Goal: Task Accomplishment & Management: Manage account settings

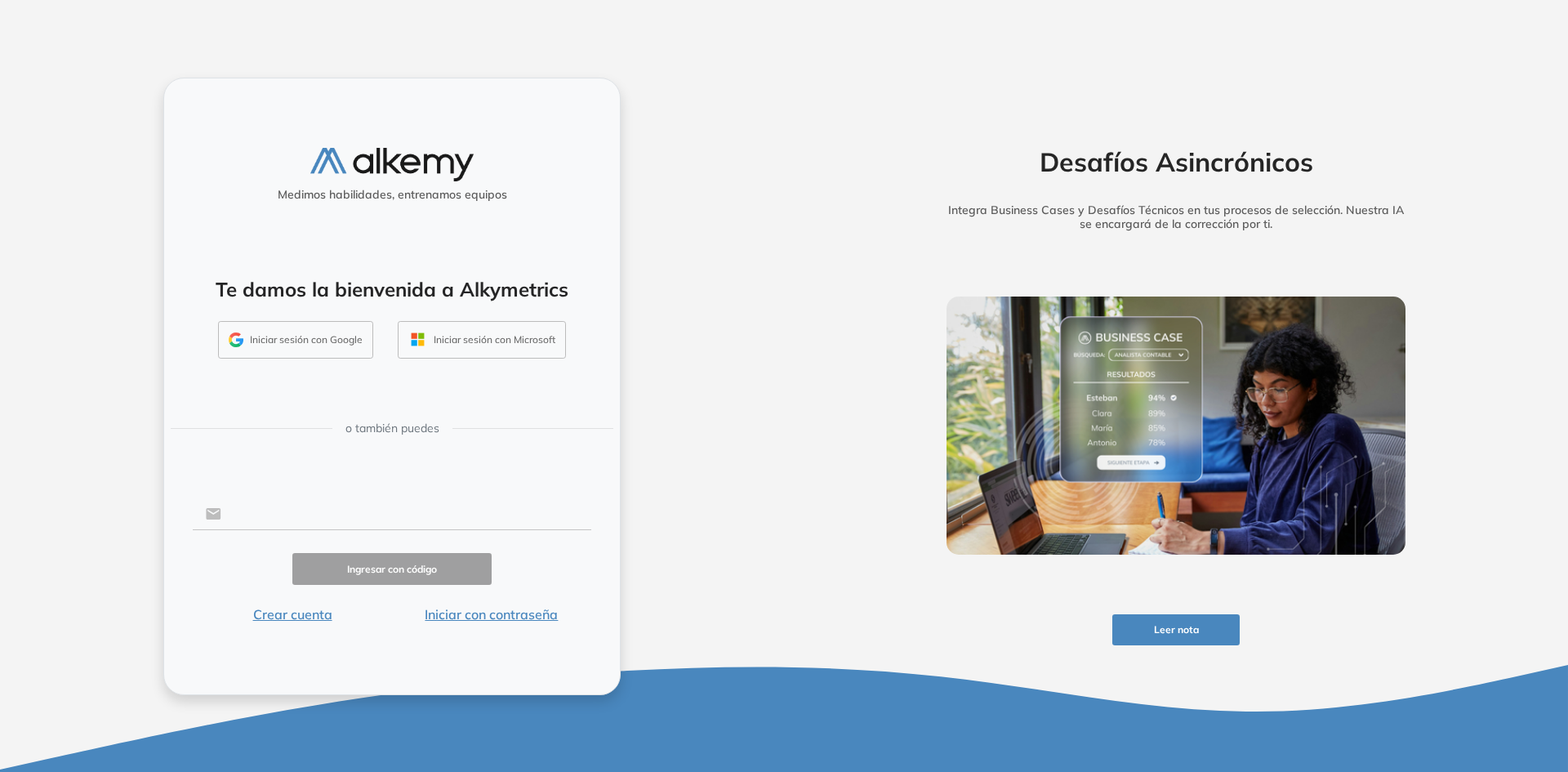
click at [356, 510] on input "text" at bounding box center [407, 513] width 370 height 31
click at [356, 511] on input "text" at bounding box center [407, 513] width 370 height 31
type input "**********"
click at [360, 571] on button "Ingresar con código" at bounding box center [392, 569] width 199 height 32
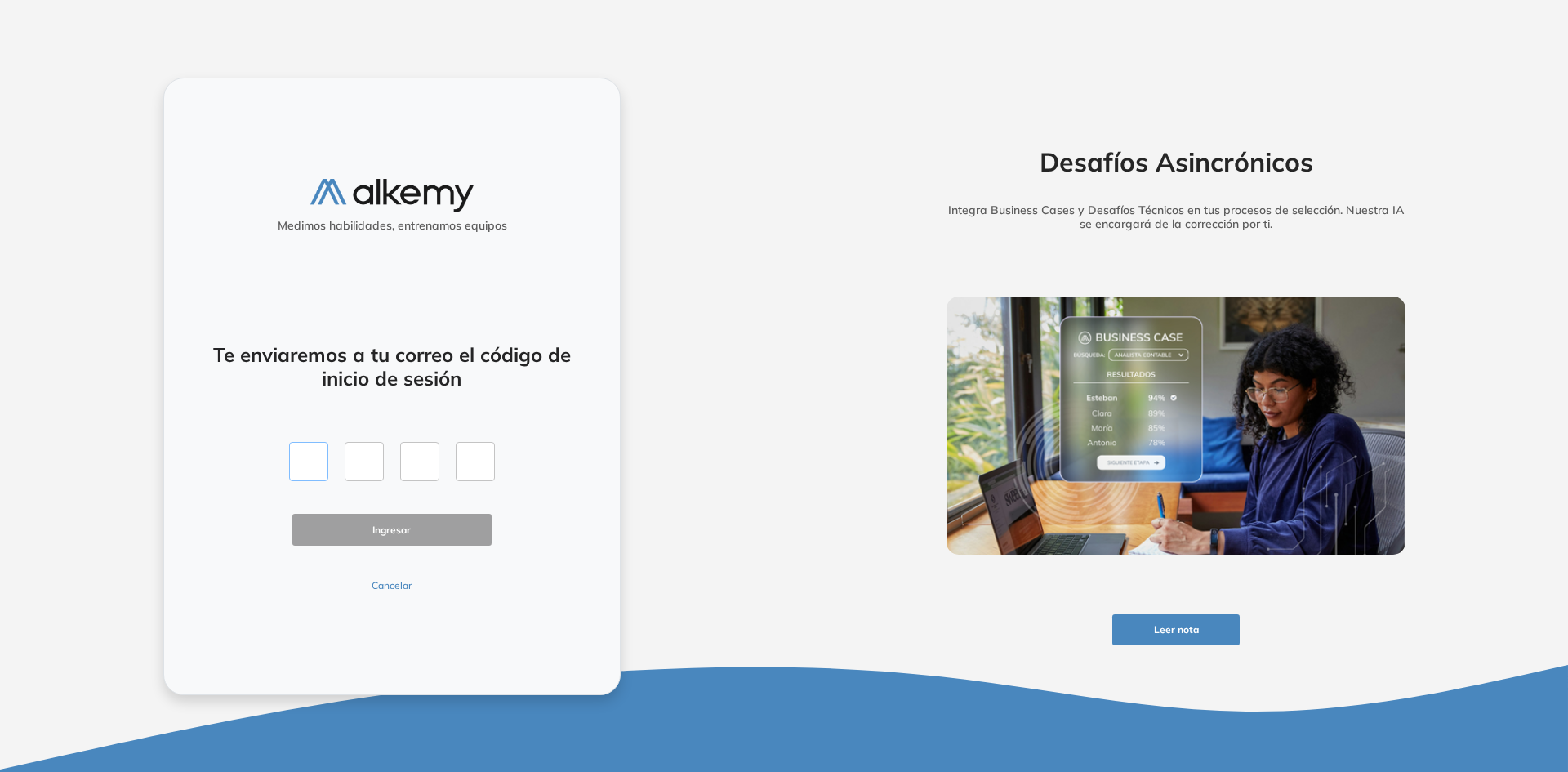
click at [321, 454] on input "text" at bounding box center [309, 462] width 40 height 40
paste input "*"
type input "*"
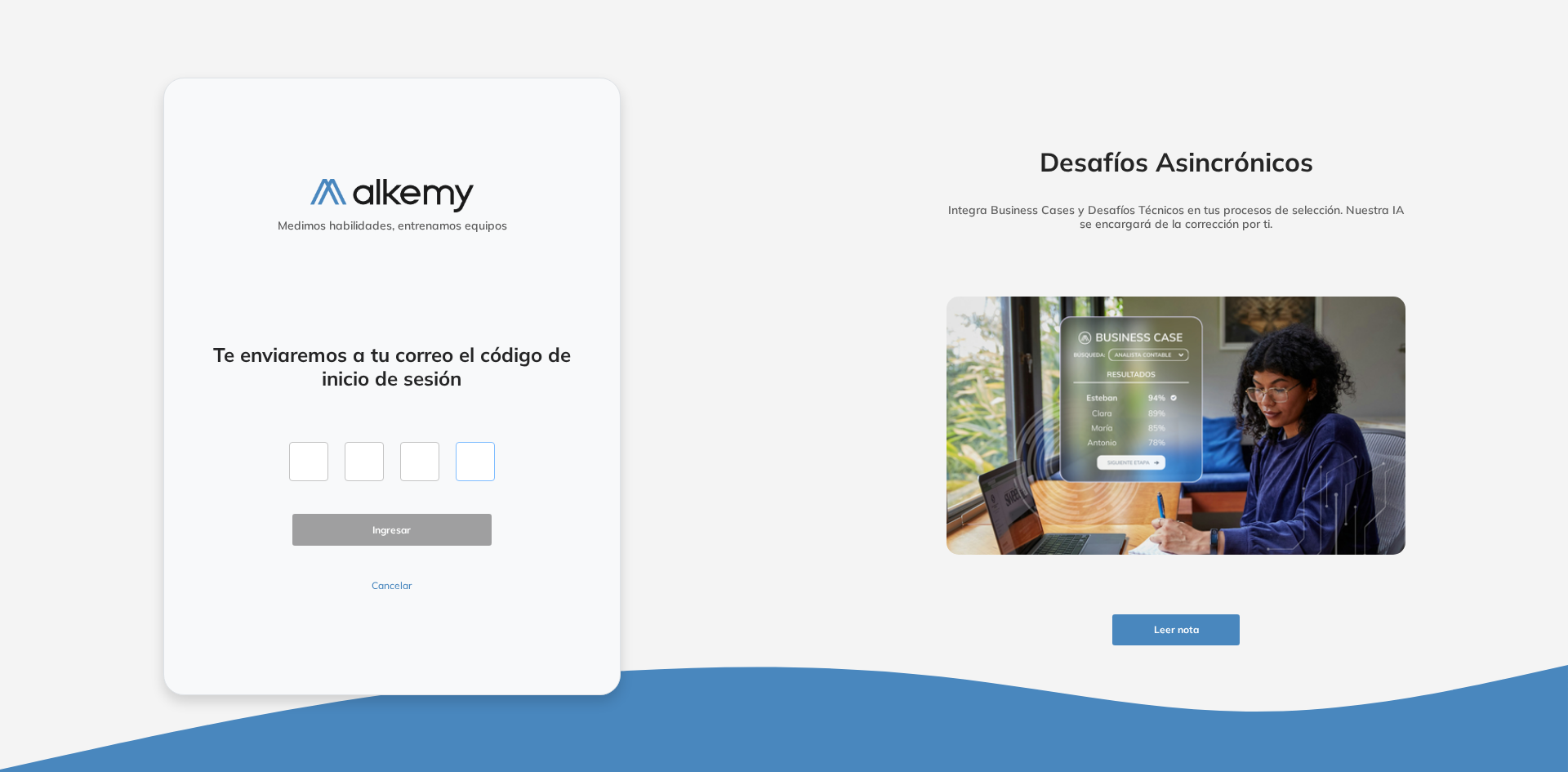
type input "*"
click at [405, 533] on button "Ingresar" at bounding box center [392, 530] width 199 height 32
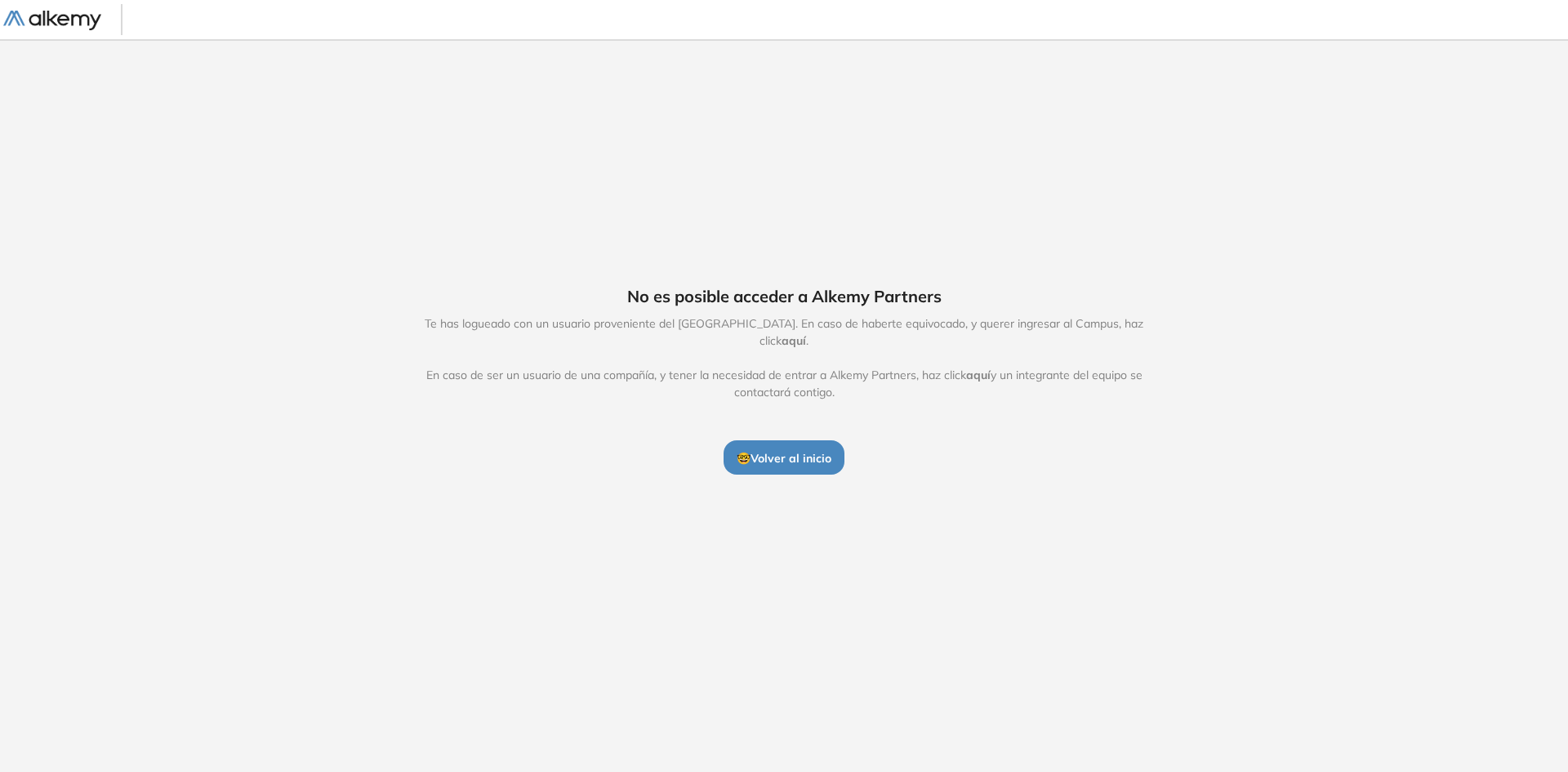
click at [929, 568] on div "No es posible acceder a Alkemy Partners Te has logueado con un usuario provenie…" at bounding box center [784, 379] width 1568 height 680
drag, startPoint x: 585, startPoint y: 335, endPoint x: 767, endPoint y: 336, distance: 182.0
click at [767, 336] on span "Te has logueado con un usuario proveniente del [GEOGRAPHIC_DATA]. En caso de ha…" at bounding box center [784, 358] width 753 height 86
click at [807, 451] on span "🤓 Volver al inicio" at bounding box center [784, 459] width 94 height 15
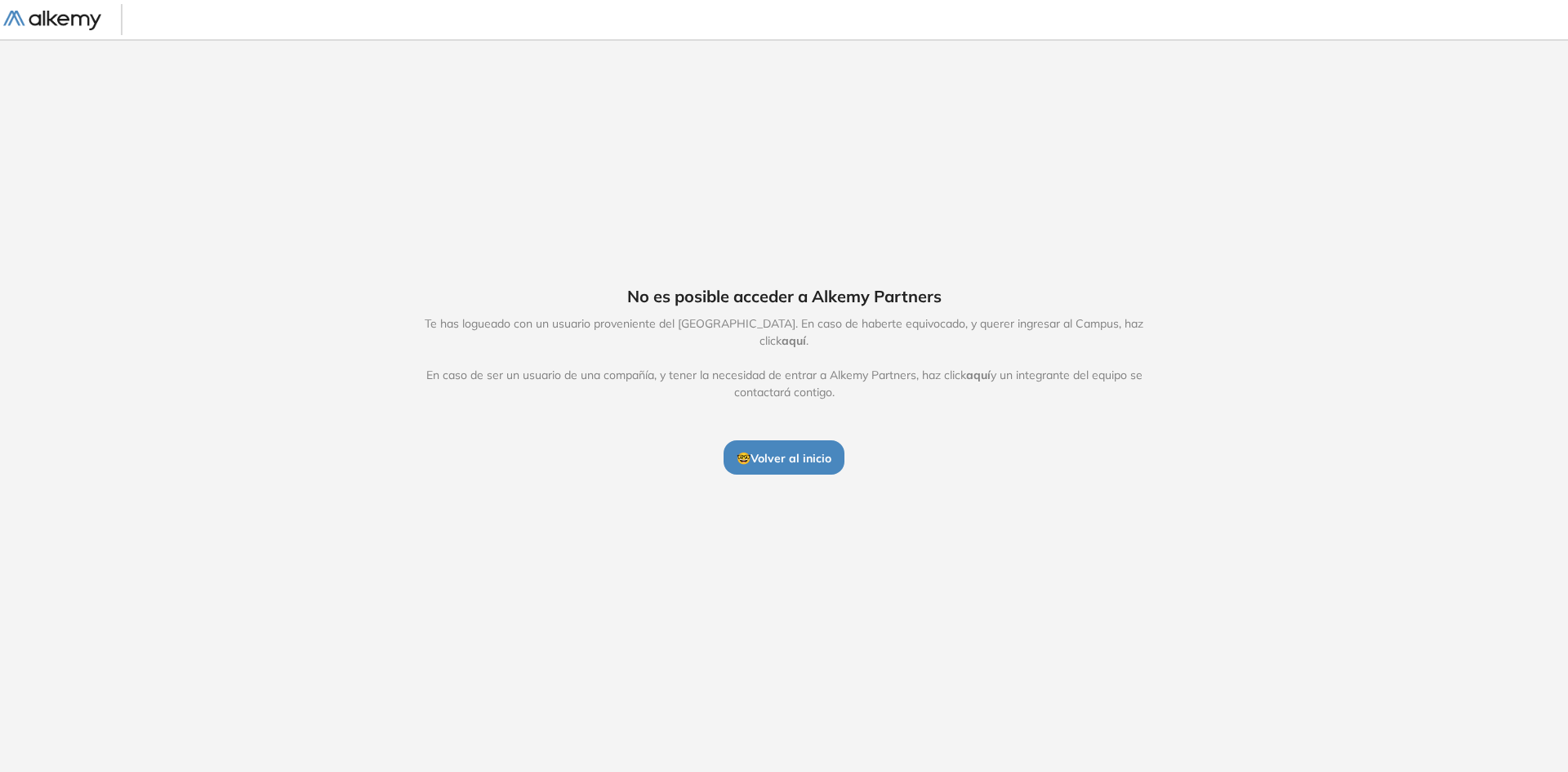
click at [807, 333] on span "aquí" at bounding box center [794, 341] width 25 height 15
